Goal: Task Accomplishment & Management: Manage account settings

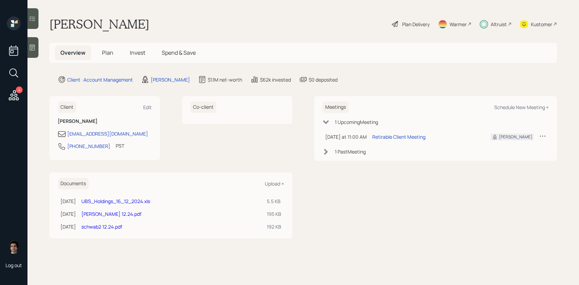
click at [135, 56] on span "Invest" at bounding box center [137, 53] width 15 height 8
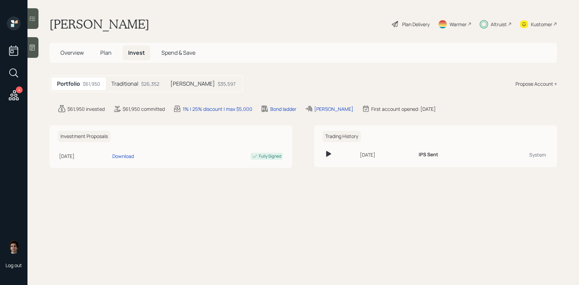
click at [218, 84] on div "$35,597" at bounding box center [227, 83] width 18 height 7
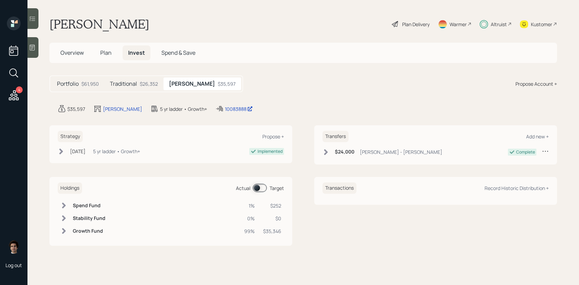
click at [136, 83] on h5 "Traditional" at bounding box center [123, 83] width 27 height 7
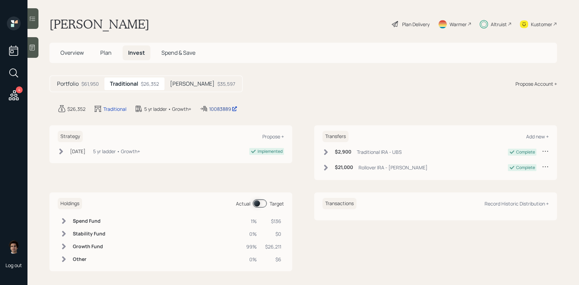
click at [217, 111] on div "10083889" at bounding box center [223, 108] width 28 height 7
click at [553, 25] on div "Kustomer" at bounding box center [538, 23] width 37 height 15
click at [406, 36] on main "[PERSON_NAME] Plan Delivery Warmer Altruist Kustomer Overview Plan Invest Spend…" at bounding box center [303, 142] width 552 height 285
click at [406, 32] on main "[PERSON_NAME] Plan Delivery Warmer Altruist Kustomer Overview Plan Invest Spend…" at bounding box center [303, 142] width 552 height 285
click at [410, 25] on div "Plan Delivery" at bounding box center [415, 24] width 27 height 7
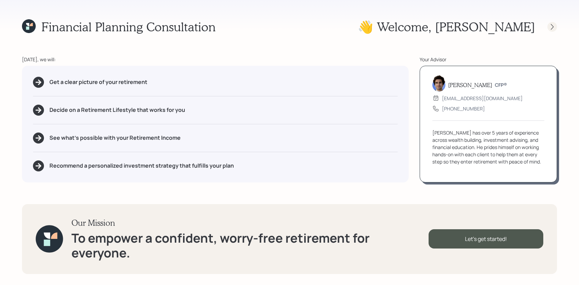
click at [554, 29] on icon at bounding box center [552, 26] width 7 height 7
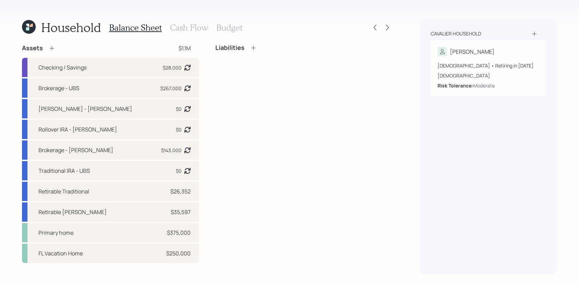
click at [195, 26] on h3 "Cash Flow" at bounding box center [189, 28] width 38 height 10
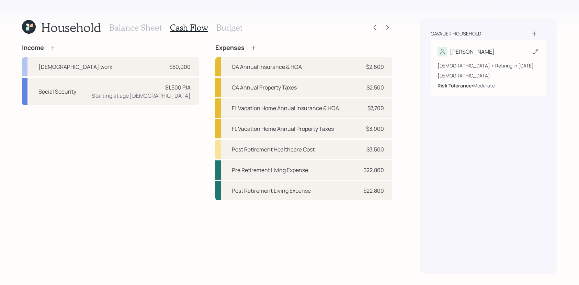
click at [494, 47] on div "[PERSON_NAME]" at bounding box center [489, 52] width 102 height 10
select select "7"
select select "[DEMOGRAPHIC_DATA]"
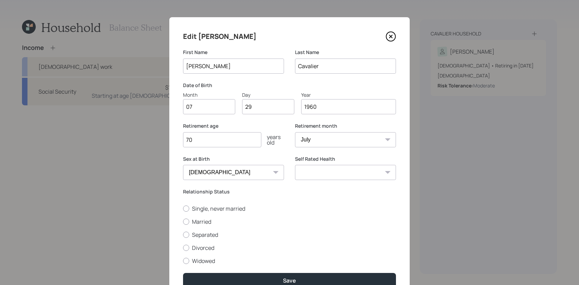
click at [390, 36] on icon at bounding box center [391, 36] width 3 height 3
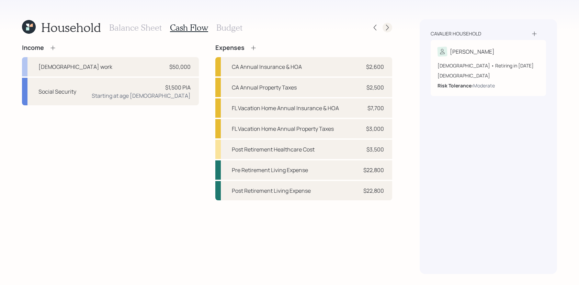
click at [386, 29] on icon at bounding box center [387, 27] width 7 height 7
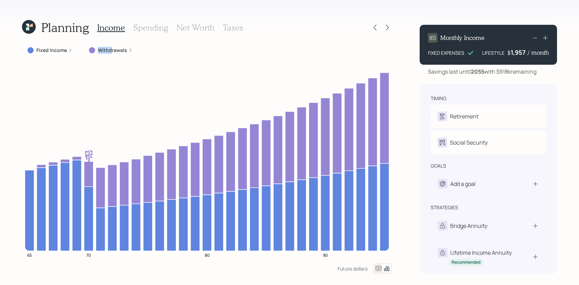
click at [110, 47] on label "Withdrawals" at bounding box center [112, 50] width 29 height 7
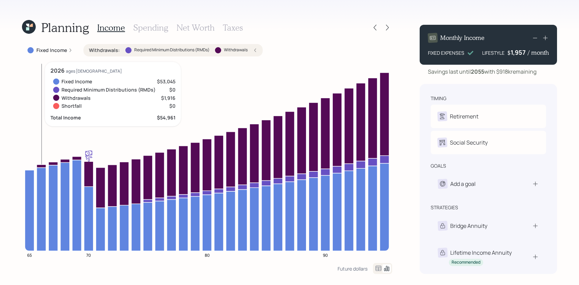
click at [43, 165] on icon at bounding box center [41, 165] width 9 height 3
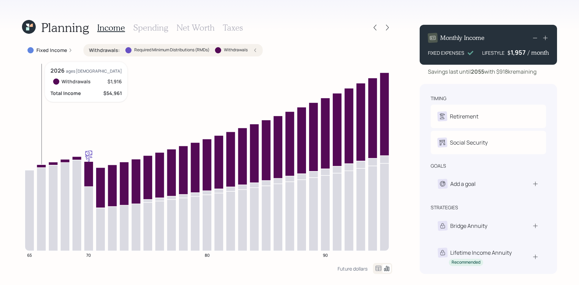
click at [43, 165] on icon at bounding box center [41, 165] width 9 height 3
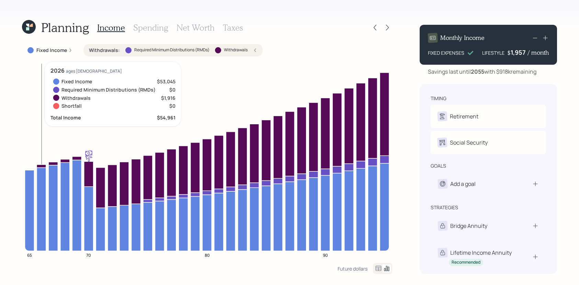
click at [44, 166] on icon at bounding box center [41, 165] width 9 height 3
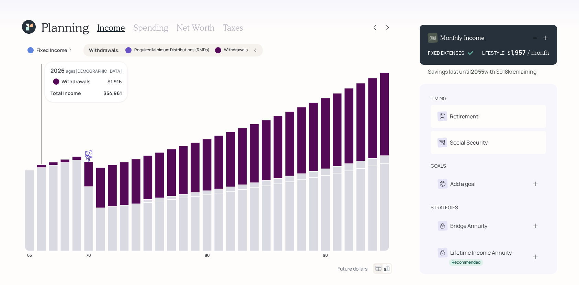
click at [42, 164] on icon at bounding box center [41, 165] width 9 height 3
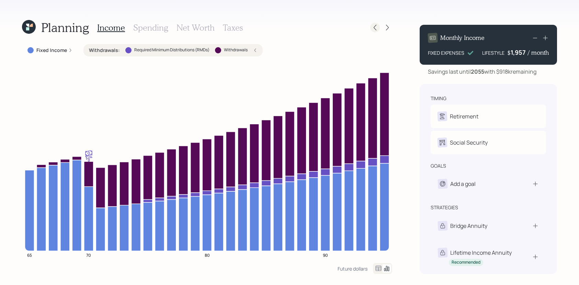
click at [376, 28] on icon at bounding box center [375, 27] width 7 height 7
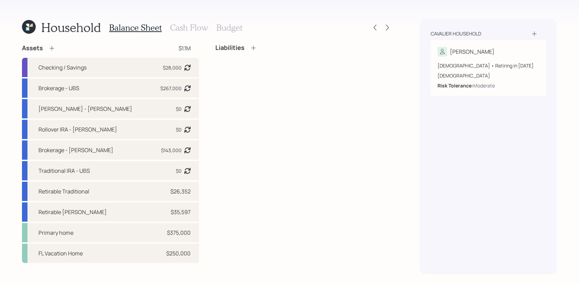
click at [196, 30] on h3 "Cash Flow" at bounding box center [189, 28] width 38 height 10
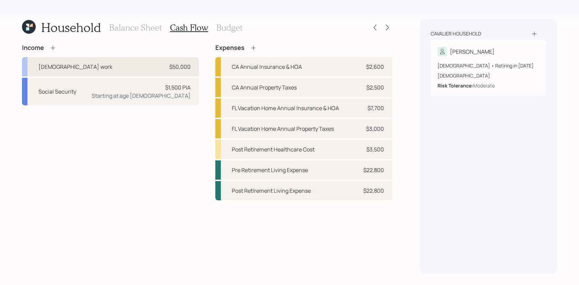
click at [107, 69] on div "[DEMOGRAPHIC_DATA] work $50,000" at bounding box center [110, 66] width 177 height 19
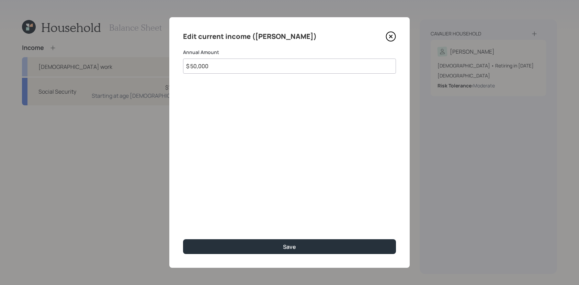
drag, startPoint x: 318, startPoint y: 64, endPoint x: 100, endPoint y: 60, distance: 218.3
click at [100, 60] on div "Edit current income ([PERSON_NAME]) Annual Amount $ 50,000 Save" at bounding box center [289, 142] width 579 height 285
type input "$ 25,000"
click at [183, 239] on button "Save" at bounding box center [289, 246] width 213 height 15
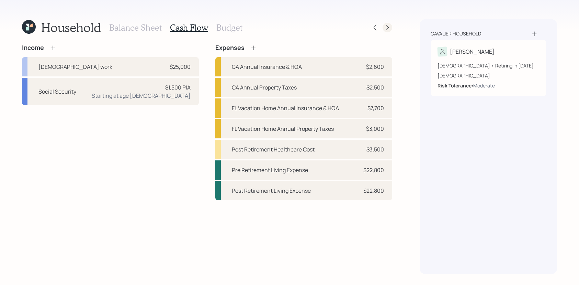
click at [385, 26] on icon at bounding box center [387, 27] width 7 height 7
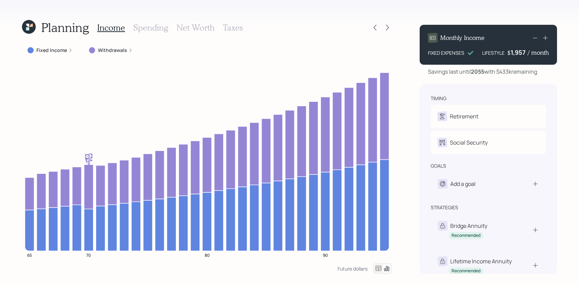
click at [68, 50] on icon at bounding box center [70, 50] width 4 height 4
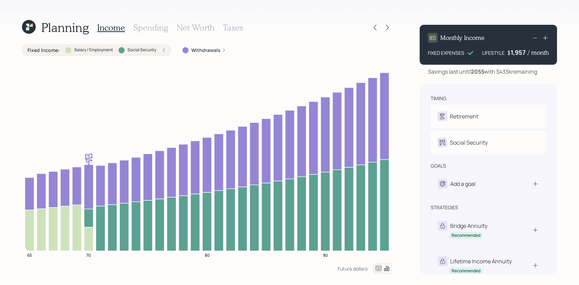
click at [68, 50] on div at bounding box center [68, 50] width 6 height 6
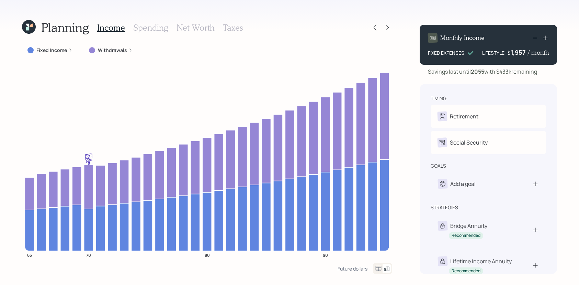
click at [546, 35] on icon at bounding box center [545, 37] width 7 height 7
drag, startPoint x: 511, startPoint y: 52, endPoint x: 526, endPoint y: 52, distance: 14.4
click at [526, 52] on div "2057" at bounding box center [519, 52] width 17 height 8
click at [525, 76] on div "Monthly Income FIXED EXPENSES LIFESTYLE $ 2000 / month Savings last until [DATE…" at bounding box center [488, 146] width 137 height 254
click at [378, 29] on icon at bounding box center [375, 27] width 7 height 7
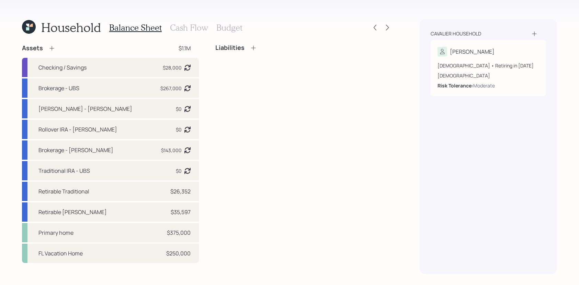
click at [185, 32] on div "Balance Sheet Cash Flow Budget" at bounding box center [175, 27] width 133 height 16
click at [187, 24] on h3 "Cash Flow" at bounding box center [189, 28] width 38 height 10
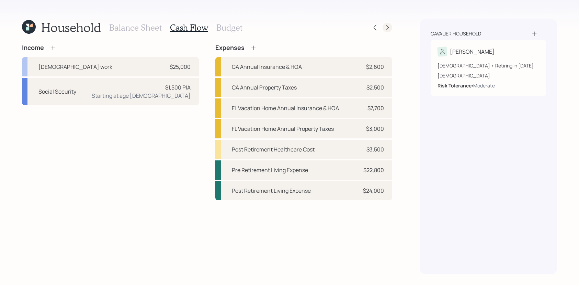
click at [388, 24] on icon at bounding box center [387, 27] width 7 height 7
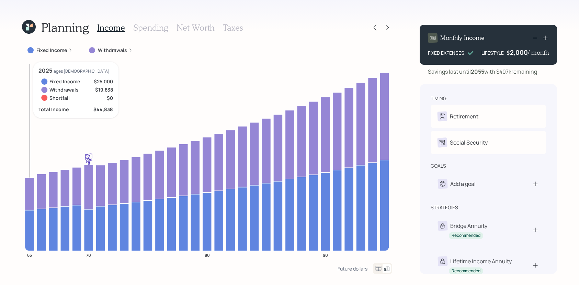
click at [26, 222] on icon at bounding box center [29, 230] width 9 height 41
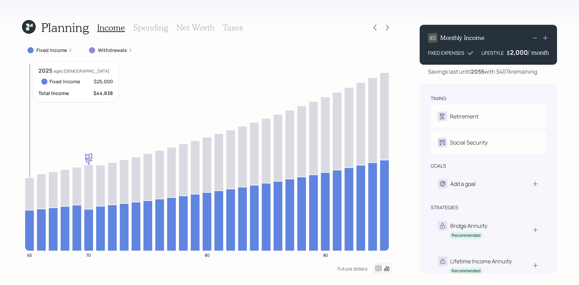
click at [27, 220] on icon at bounding box center [29, 230] width 9 height 41
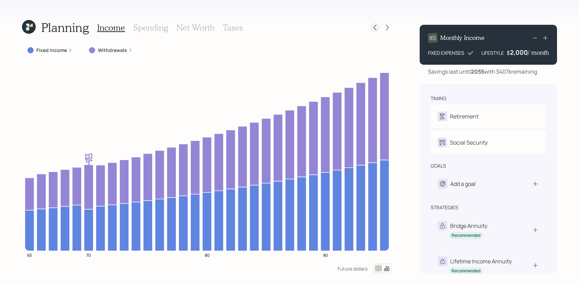
click at [380, 23] on div at bounding box center [382, 28] width 22 height 10
click at [377, 26] on icon at bounding box center [375, 27] width 7 height 7
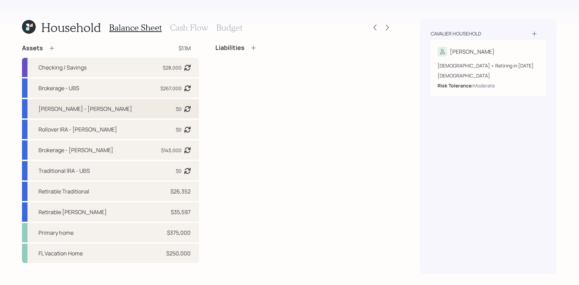
click at [154, 101] on div "[PERSON_NAME] - [PERSON_NAME] $0 Asset balance last updated on [DATE]." at bounding box center [110, 108] width 177 height 19
select select "roth_ira"
select select "balanced"
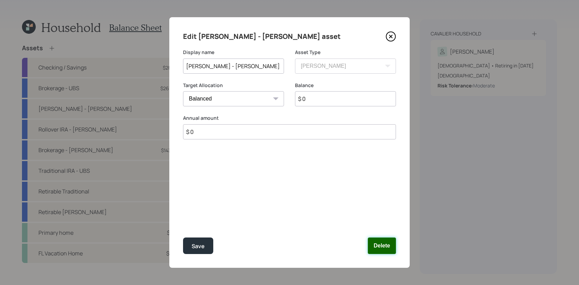
click at [390, 247] on button "Delete" at bounding box center [382, 245] width 28 height 16
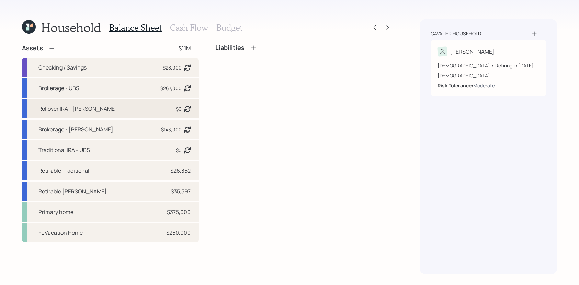
click at [111, 112] on div "Rollover IRA - [PERSON_NAME] $0 Asset balance last updated on [DATE]." at bounding box center [110, 108] width 177 height 19
select select "ira"
select select "balanced"
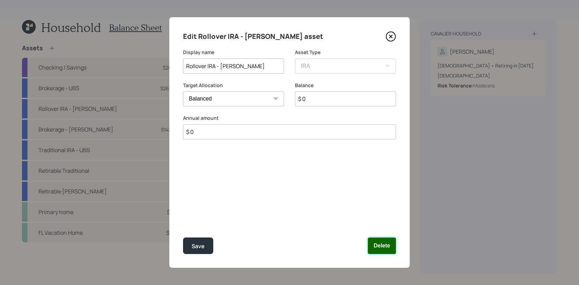
click at [376, 248] on button "Delete" at bounding box center [382, 245] width 28 height 16
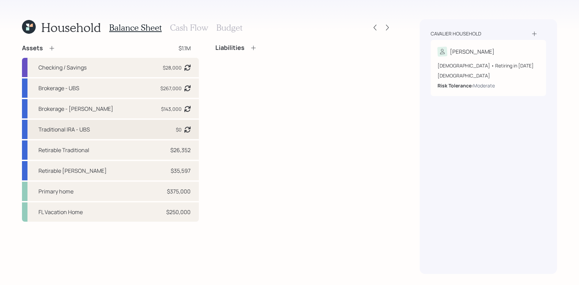
click at [177, 130] on div "$0" at bounding box center [179, 129] width 6 height 7
select select "ira"
select select "balanced"
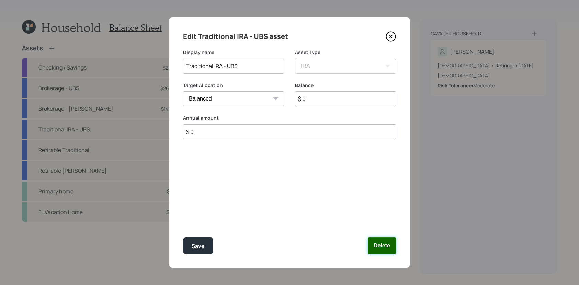
click at [383, 246] on button "Delete" at bounding box center [382, 245] width 28 height 16
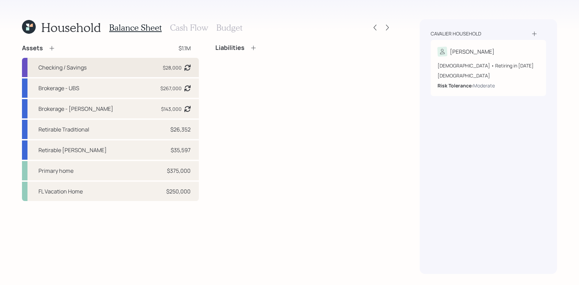
click at [144, 62] on div "Checking / Savings $28,000 Asset balance last updated on [DATE]." at bounding box center [110, 67] width 177 height 19
select select "emergency_fund"
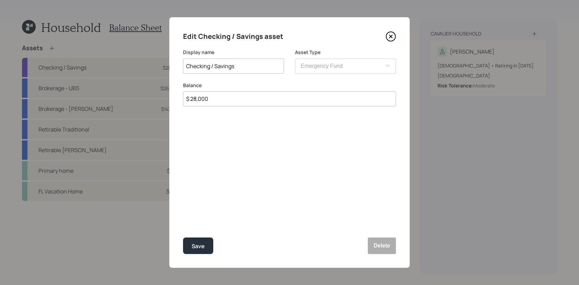
drag, startPoint x: 250, startPoint y: 103, endPoint x: 170, endPoint y: 100, distance: 80.1
click at [170, 100] on div "Edit Checking / Savings asset Display name Checking / Savings Asset Type SEP [P…" at bounding box center [289, 142] width 241 height 250
type input "$ 60,000"
click at [183, 237] on button "Save" at bounding box center [198, 245] width 30 height 16
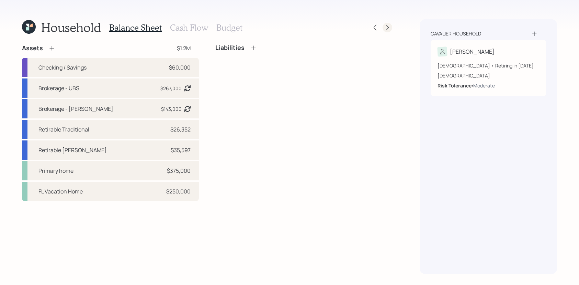
click at [387, 26] on icon at bounding box center [387, 27] width 7 height 7
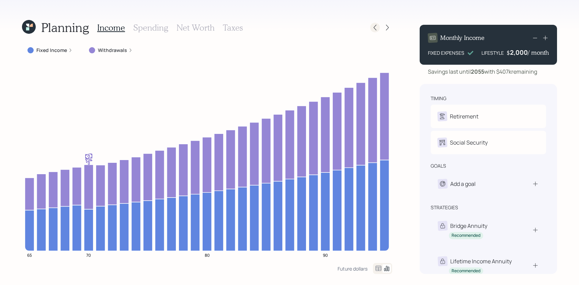
click at [378, 27] on icon at bounding box center [375, 27] width 7 height 7
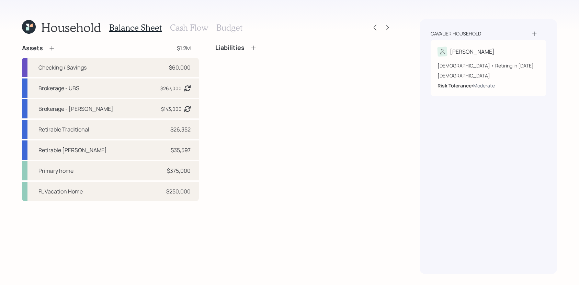
click at [198, 34] on div "Balance Sheet Cash Flow Budget" at bounding box center [175, 27] width 133 height 16
click at [198, 30] on h3 "Cash Flow" at bounding box center [189, 28] width 38 height 10
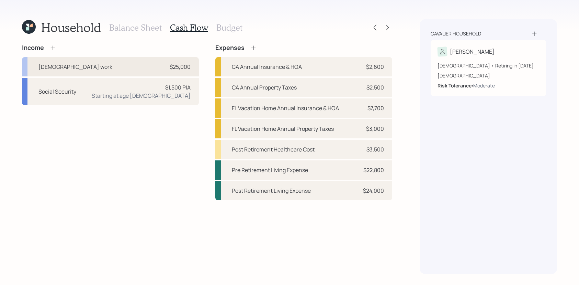
click at [131, 68] on div "[DEMOGRAPHIC_DATA] work $25,000" at bounding box center [110, 66] width 177 height 19
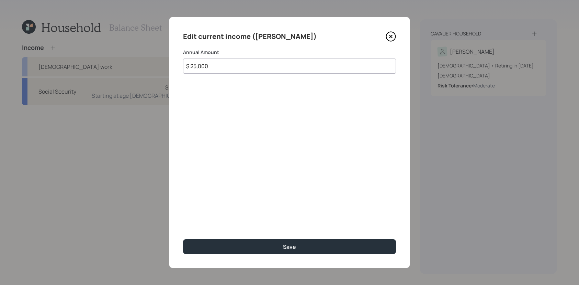
drag, startPoint x: 281, startPoint y: 67, endPoint x: 161, endPoint y: 67, distance: 120.6
click at [161, 67] on div "Edit current income ([PERSON_NAME]) Annual Amount $ 25,000 Save" at bounding box center [289, 142] width 579 height 285
type input "$ 50,000"
click at [183, 239] on button "Save" at bounding box center [289, 246] width 213 height 15
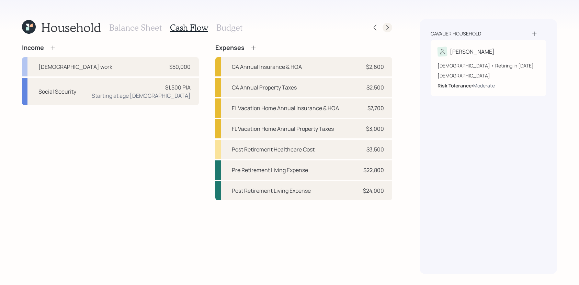
click at [386, 30] on icon at bounding box center [387, 27] width 7 height 7
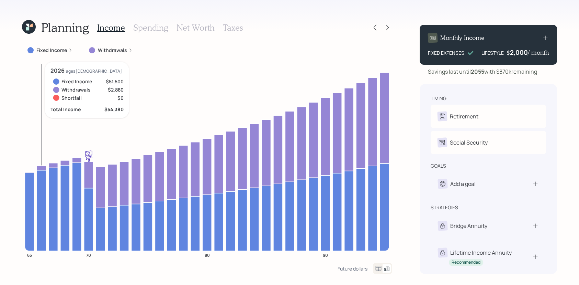
click at [41, 166] on icon at bounding box center [41, 167] width 9 height 4
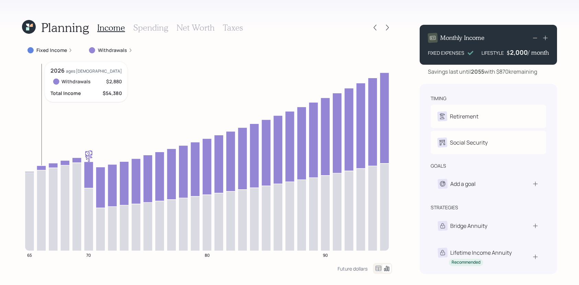
click at [41, 166] on icon at bounding box center [41, 167] width 9 height 4
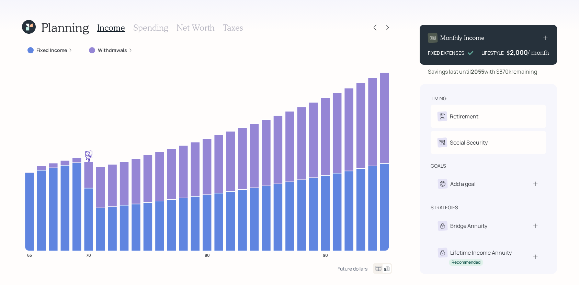
click at [67, 52] on div "Fixed Income" at bounding box center [49, 50] width 45 height 7
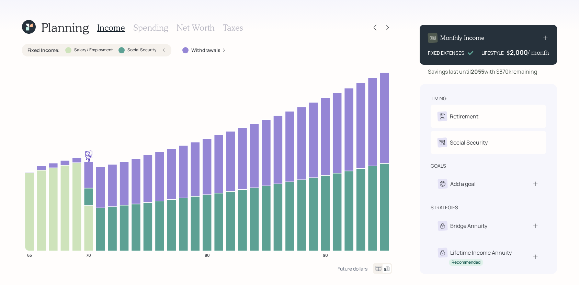
click at [67, 52] on div at bounding box center [68, 50] width 6 height 6
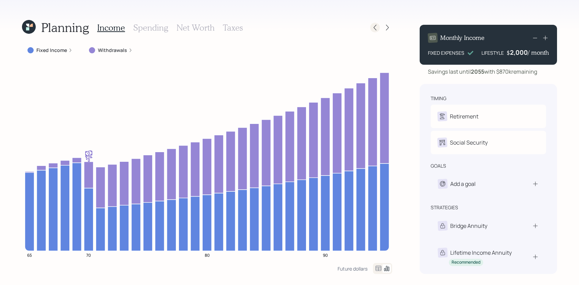
click at [374, 26] on icon at bounding box center [375, 27] width 7 height 7
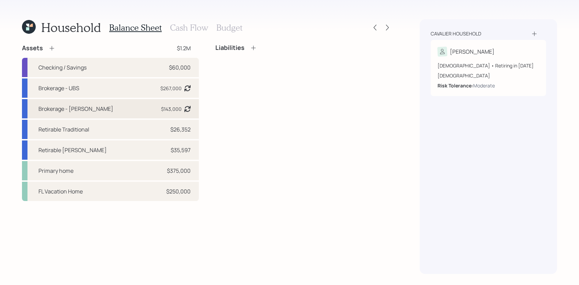
click at [88, 106] on div "Brokerage - [PERSON_NAME]" at bounding box center [75, 108] width 75 height 8
select select "taxable"
select select "balanced"
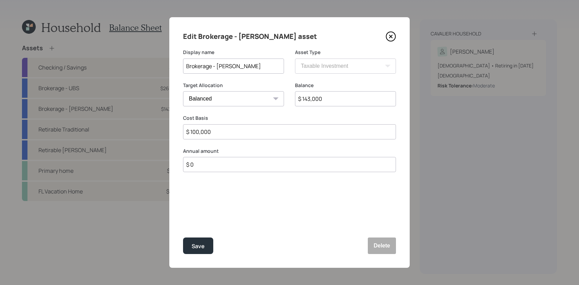
drag, startPoint x: 329, startPoint y: 104, endPoint x: 288, endPoint y: 85, distance: 45.8
click at [288, 85] on div "Target Allocation Cash Conservative Balanced Aggressive Balance $ 143,000" at bounding box center [289, 98] width 213 height 33
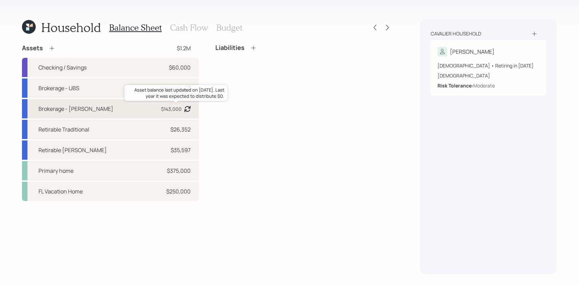
click at [168, 110] on div "$143,000" at bounding box center [171, 108] width 21 height 7
select select "taxable"
select select "balanced"
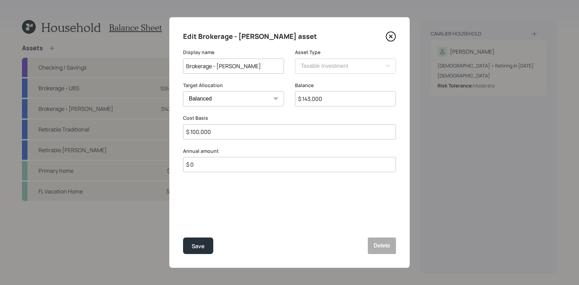
drag, startPoint x: 352, startPoint y: 100, endPoint x: 265, endPoint y: 93, distance: 87.2
click at [265, 93] on div "Target Allocation Cash Conservative Balanced Aggressive Balance $ 143,000" at bounding box center [289, 98] width 213 height 33
type input "$ 132,000"
click at [183, 237] on button "Save" at bounding box center [198, 245] width 30 height 16
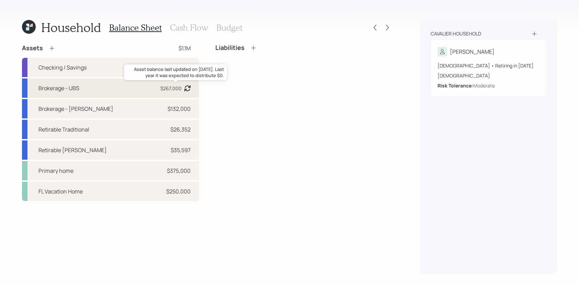
click at [173, 88] on div "$267,000" at bounding box center [171, 88] width 21 height 7
select select "taxable"
select select "balanced"
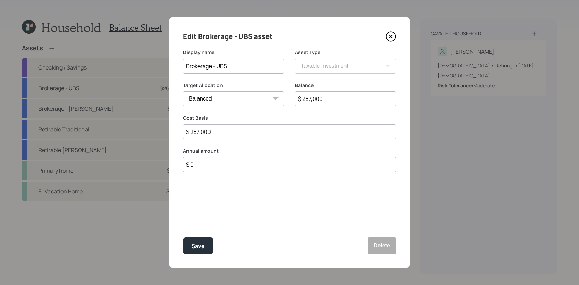
drag, startPoint x: 328, startPoint y: 98, endPoint x: 244, endPoint y: 90, distance: 84.6
click at [244, 90] on div "Target Allocation Cash Conservative Balanced Aggressive Balance $ 267,000" at bounding box center [289, 98] width 213 height 33
type input "$ 295,000"
click at [183, 237] on button "Save" at bounding box center [198, 245] width 30 height 16
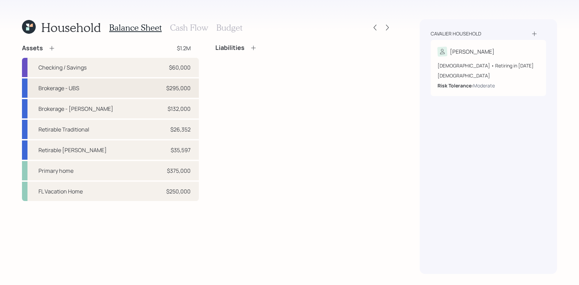
click at [162, 94] on div "Brokerage - UBS $295,000" at bounding box center [110, 87] width 177 height 19
select select "taxable"
select select "balanced"
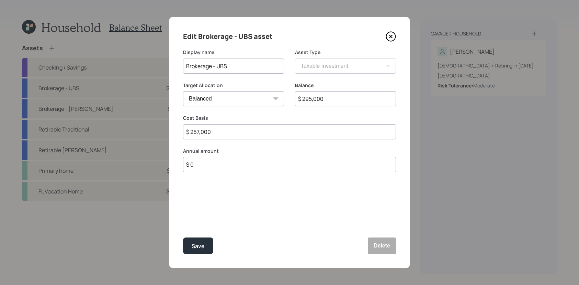
drag, startPoint x: 235, startPoint y: 126, endPoint x: 85, endPoint y: 119, distance: 149.7
click at [85, 119] on div "Edit Brokerage - UBS asset Display name Brokerage - UBS Asset Type SEP [PERSON_…" at bounding box center [289, 142] width 579 height 285
drag, startPoint x: 221, startPoint y: 129, endPoint x: 162, endPoint y: 129, distance: 59.8
click at [162, 129] on div "Edit Brokerage - UBS asset Display name Brokerage - UBS Asset Type SEP [PERSON_…" at bounding box center [289, 142] width 579 height 285
type input "$ 200,000"
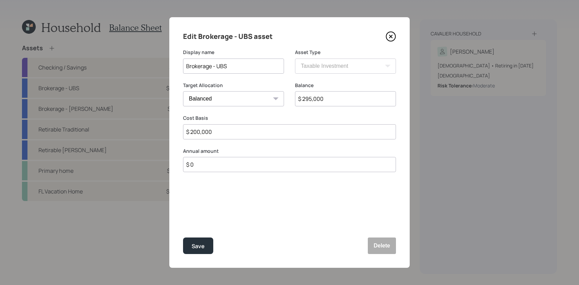
click at [183, 237] on button "Save" at bounding box center [198, 245] width 30 height 16
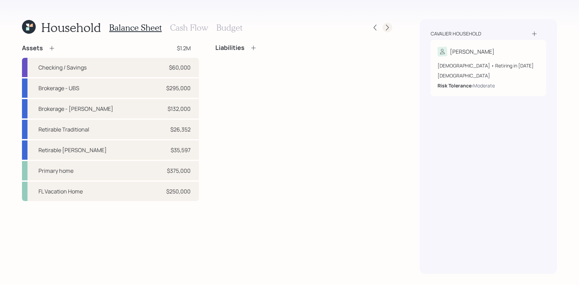
click at [384, 28] on icon at bounding box center [387, 27] width 7 height 7
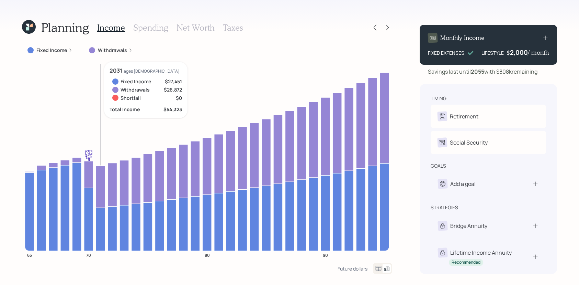
click at [100, 224] on icon at bounding box center [100, 228] width 9 height 43
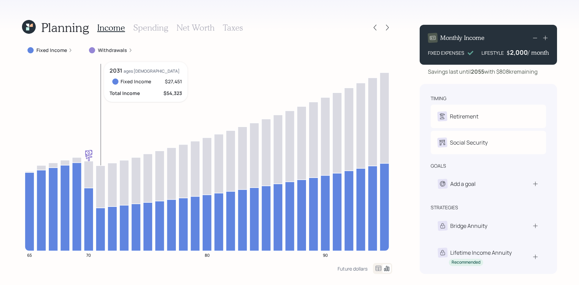
click at [100, 224] on icon at bounding box center [100, 228] width 9 height 43
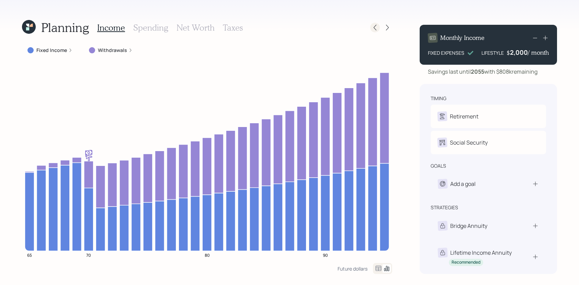
click at [375, 30] on icon at bounding box center [375, 27] width 7 height 7
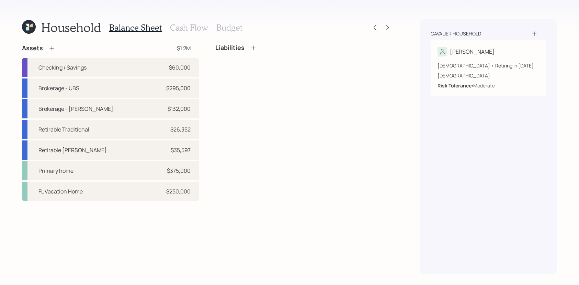
click at [200, 36] on div "Household Balance Sheet Cash Flow Budget Assets $1.2M Checking / Savings $60,00…" at bounding box center [207, 146] width 371 height 254
click at [200, 31] on h3 "Cash Flow" at bounding box center [189, 28] width 38 height 10
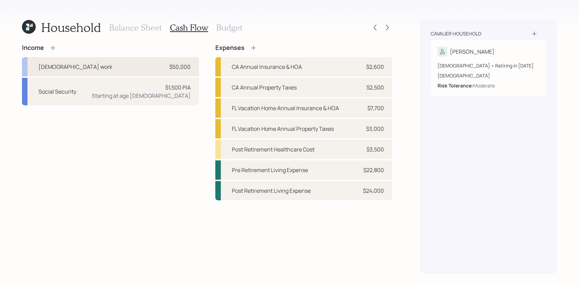
click at [157, 65] on div "[DEMOGRAPHIC_DATA] work $50,000" at bounding box center [110, 66] width 177 height 19
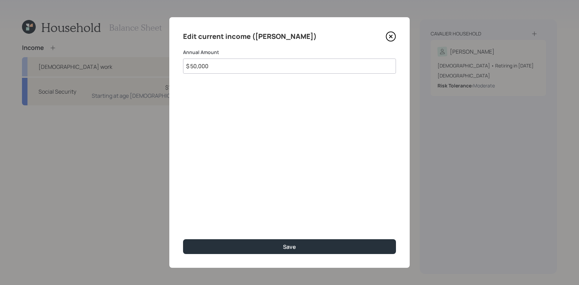
drag, startPoint x: 231, startPoint y: 68, endPoint x: 132, endPoint y: 70, distance: 99.0
click at [132, 70] on div "Edit current income ([PERSON_NAME]) Annual Amount $ 50,000 Save" at bounding box center [289, 142] width 579 height 285
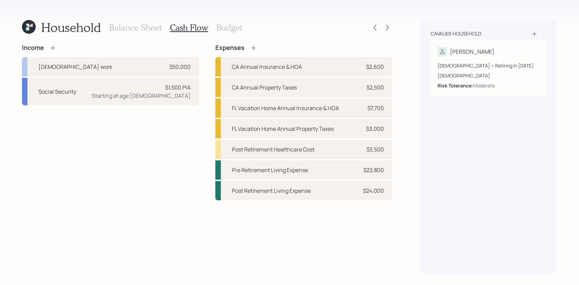
click at [157, 33] on div "Balance Sheet Cash Flow Budget" at bounding box center [175, 27] width 133 height 16
click at [152, 26] on h3 "Balance Sheet" at bounding box center [135, 28] width 53 height 10
